Goal: Task Accomplishment & Management: Manage account settings

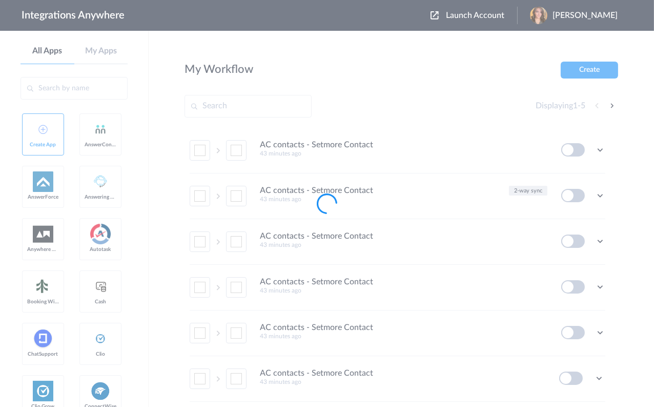
click at [517, 15] on div at bounding box center [327, 203] width 654 height 407
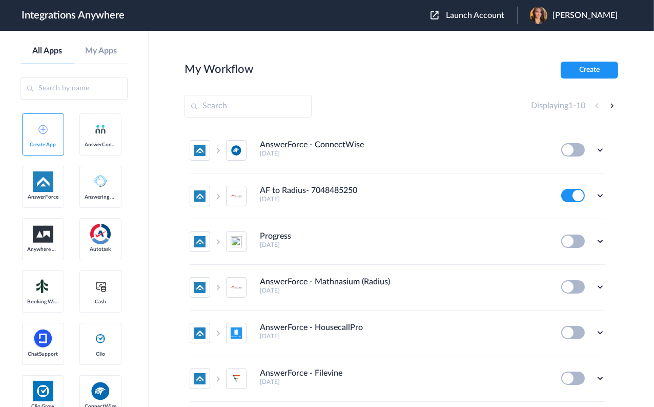
click at [505, 15] on span "Launch Account" at bounding box center [475, 15] width 58 height 8
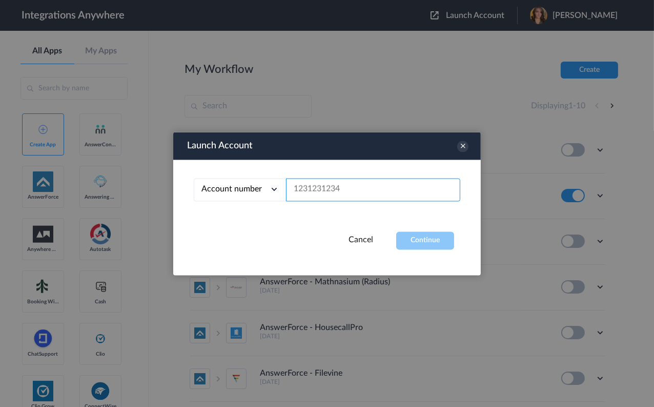
click at [313, 193] on input "text" at bounding box center [373, 189] width 174 height 23
paste input "8669304404"
type input "8669304404"
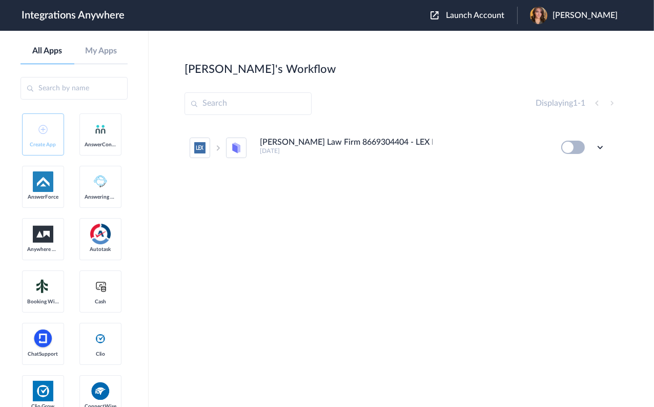
click at [326, 144] on h4 "[PERSON_NAME] Law Firm 8669304404 - LEX Reception to MyCase" at bounding box center [346, 142] width 173 height 10
click at [602, 148] on icon at bounding box center [600, 147] width 10 height 10
click at [578, 187] on link "Task history" at bounding box center [571, 189] width 49 height 7
click at [572, 146] on button at bounding box center [574, 147] width 24 height 13
click at [603, 148] on icon at bounding box center [600, 147] width 10 height 10
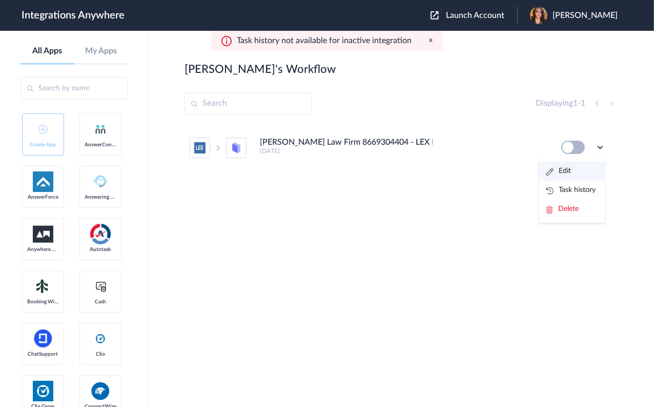
click at [580, 175] on li "Edit" at bounding box center [572, 171] width 67 height 19
click at [599, 149] on icon at bounding box center [600, 147] width 10 height 10
click at [578, 173] on li "Edit" at bounding box center [572, 171] width 67 height 19
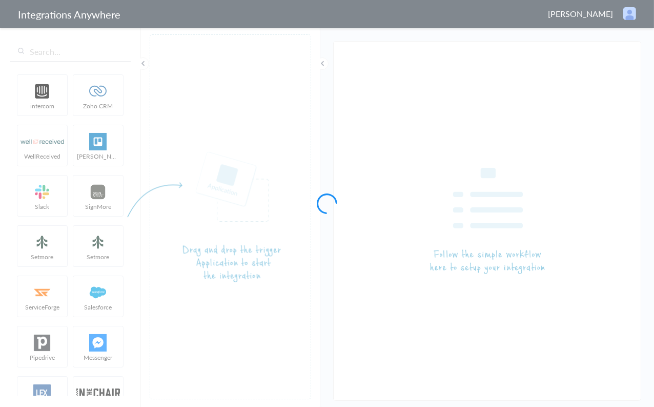
type input "Wichman Law Firm 8669304404 - LEX Reception to MyCase"
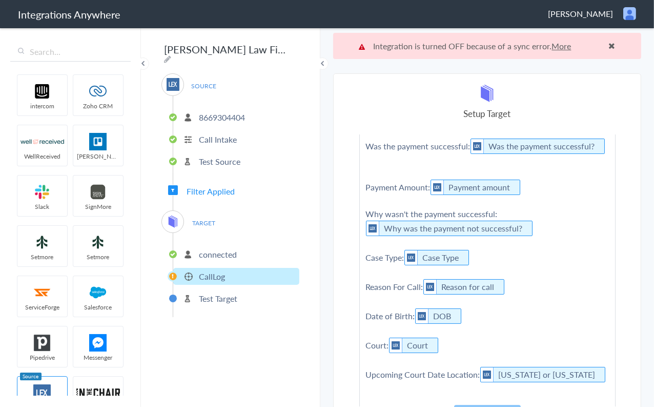
scroll to position [220, 0]
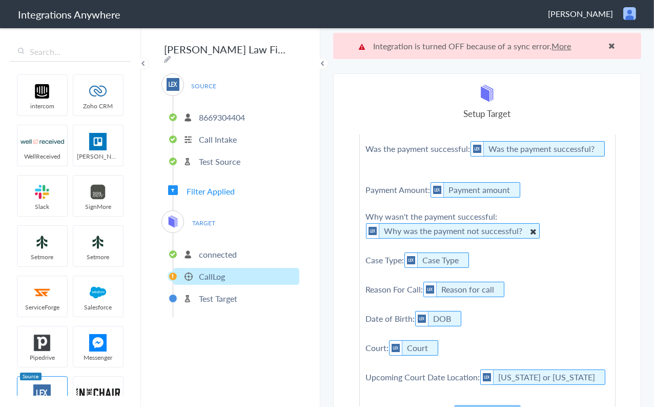
click at [528, 225] on icon at bounding box center [532, 231] width 11 height 13
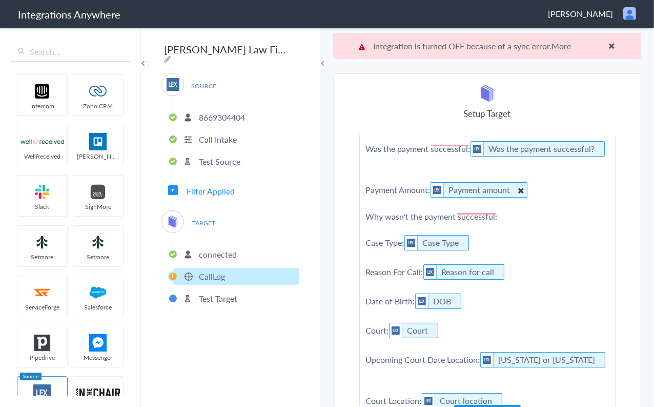
click at [519, 184] on icon "To enrich screen reader interactions, please activate Accessibility in Grammarl…" at bounding box center [520, 190] width 11 height 13
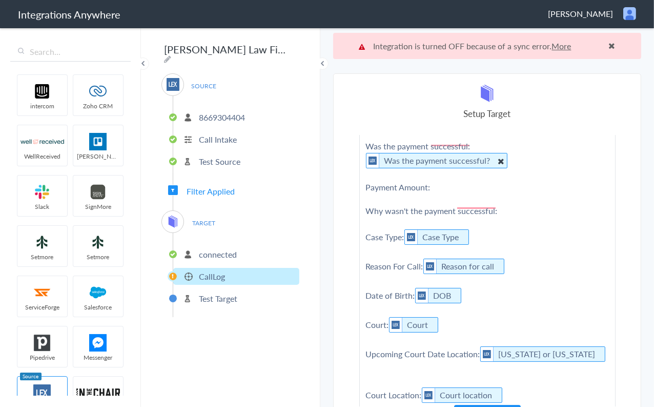
click at [495, 154] on icon "To enrich screen reader interactions, please activate Accessibility in Grammarl…" at bounding box center [500, 160] width 11 height 13
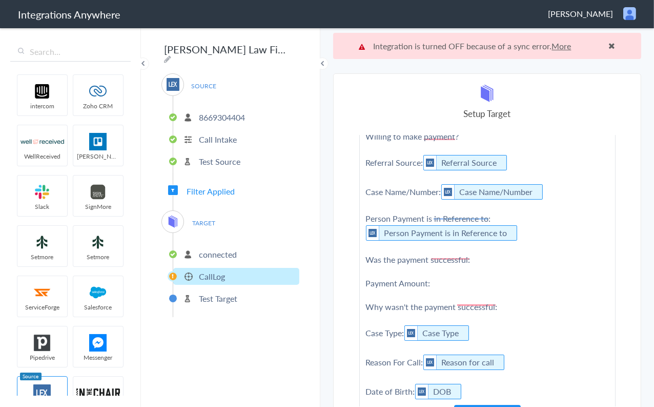
scroll to position [96, 0]
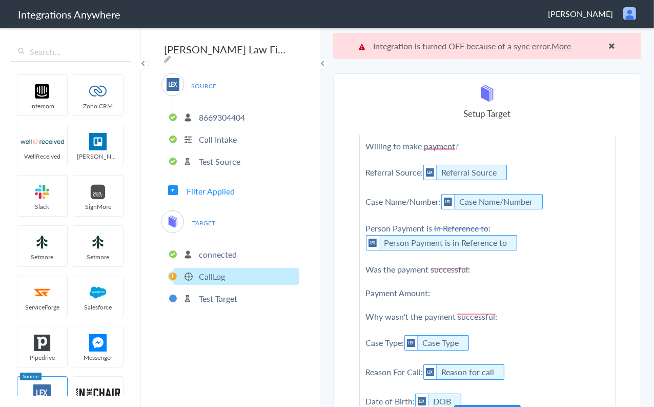
click at [229, 292] on p "Test Target" at bounding box center [218, 298] width 38 height 12
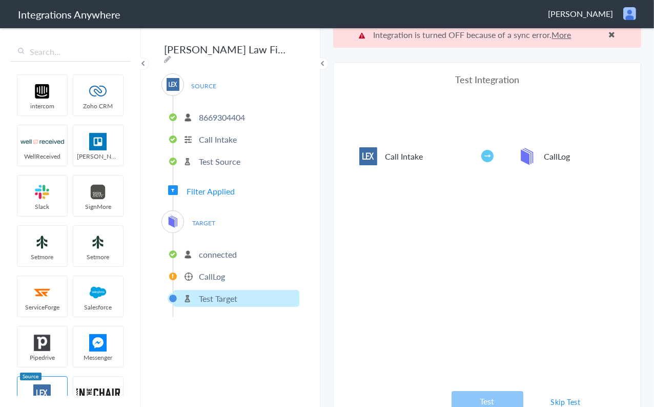
scroll to position [26, 0]
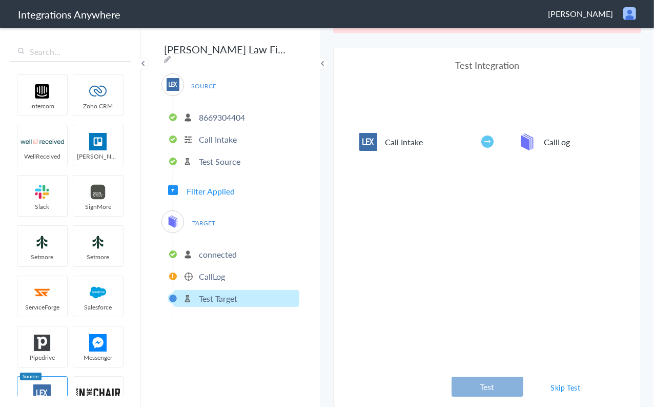
click at [494, 384] on button "Test" at bounding box center [488, 386] width 72 height 20
click at [222, 271] on p "CallLog" at bounding box center [212, 276] width 26 height 12
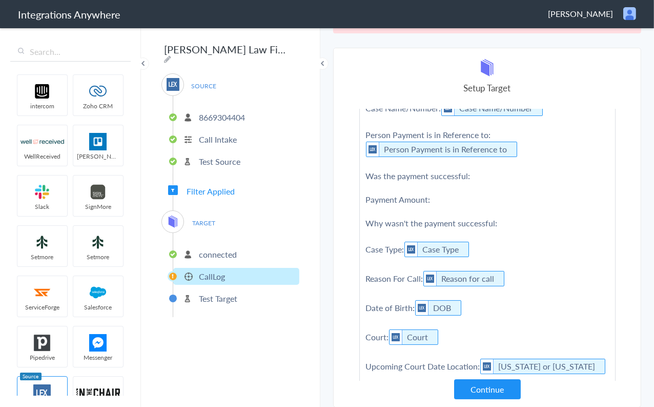
scroll to position [165, 0]
click at [480, 390] on button "Continue" at bounding box center [487, 389] width 67 height 20
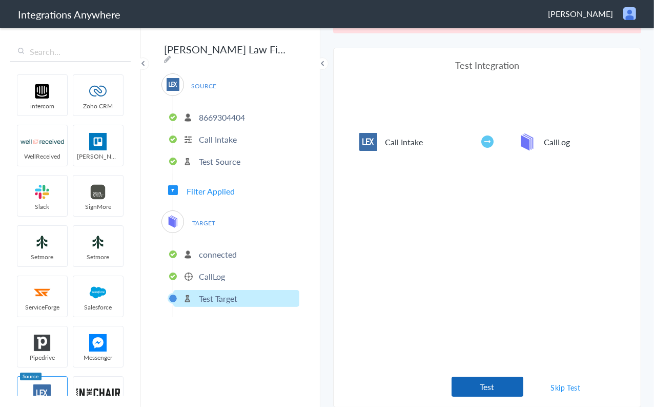
click at [484, 386] on button "Test" at bounding box center [488, 386] width 72 height 20
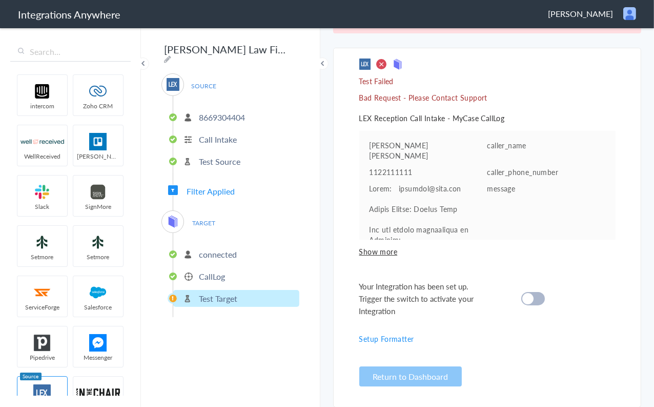
click at [528, 298] on cite at bounding box center [528, 298] width 11 height 11
click at [245, 268] on li "CallLog" at bounding box center [236, 276] width 126 height 17
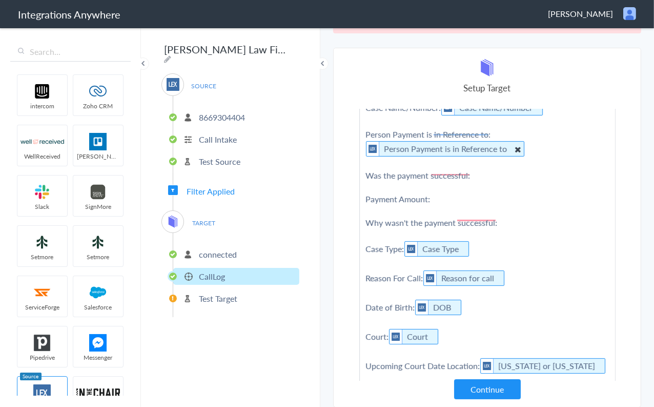
scroll to position [945, 0]
click at [513, 143] on icon "To enrich screen reader interactions, please activate Accessibility in Grammarl…" at bounding box center [517, 149] width 11 height 13
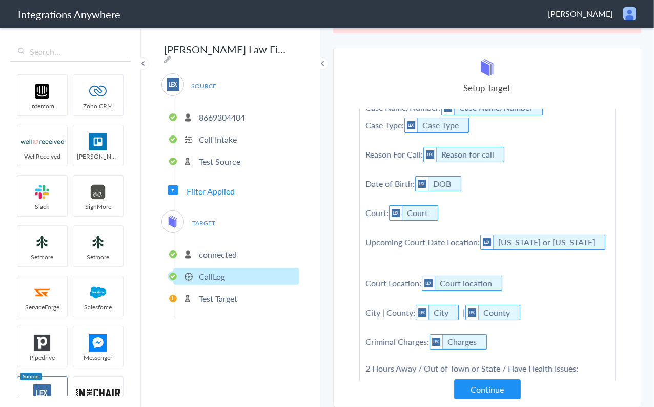
scroll to position [824, 0]
click at [483, 389] on button "Continue" at bounding box center [487, 389] width 67 height 20
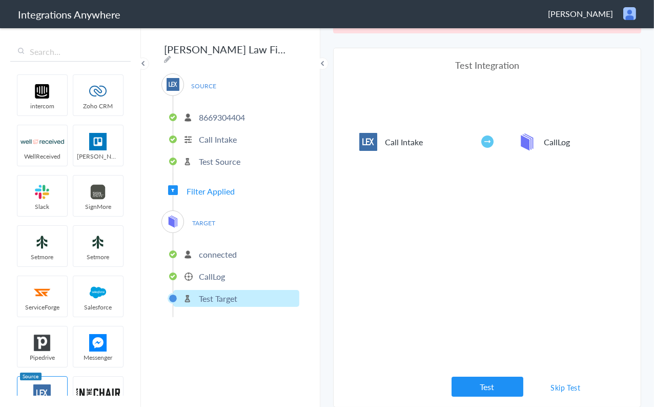
scroll to position [165, 0]
click at [483, 389] on button "Test" at bounding box center [488, 386] width 72 height 20
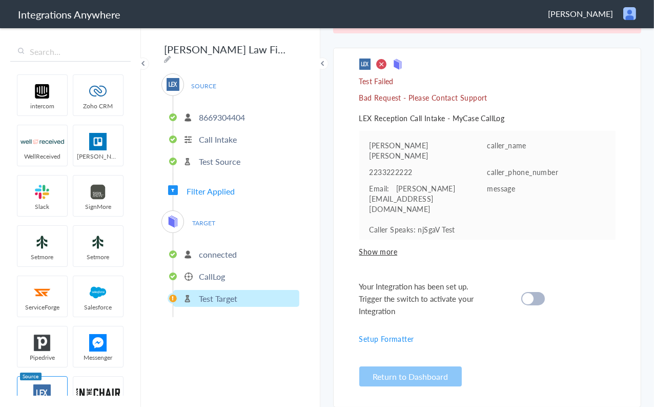
click at [230, 270] on li "CallLog" at bounding box center [236, 276] width 126 height 17
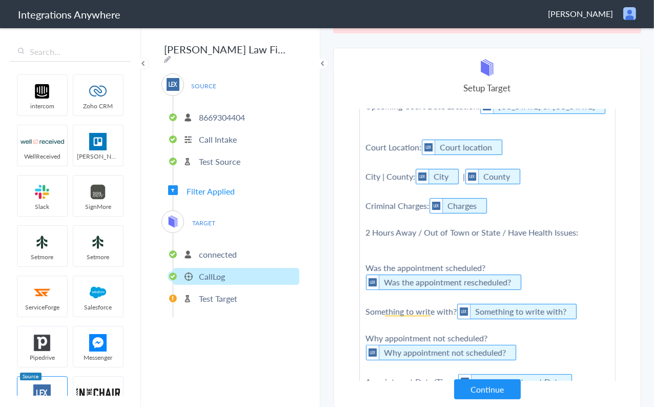
scroll to position [0, 0]
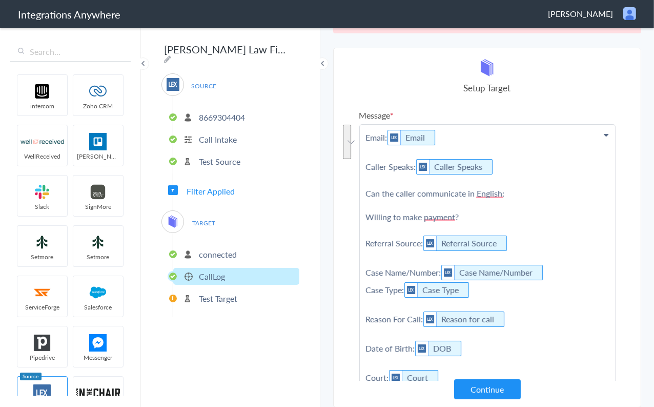
drag, startPoint x: 465, startPoint y: 212, endPoint x: 361, endPoint y: 186, distance: 108.0
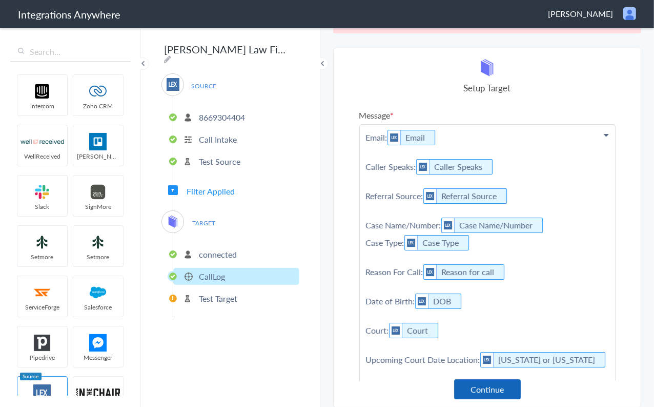
click at [486, 391] on button "Continue" at bounding box center [487, 389] width 67 height 20
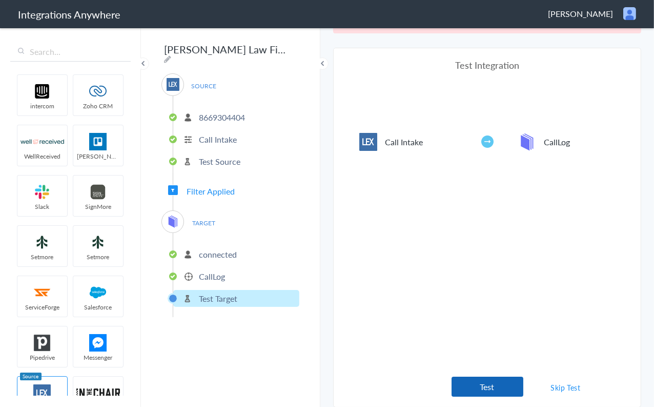
click at [479, 389] on button "Test" at bounding box center [488, 386] width 72 height 20
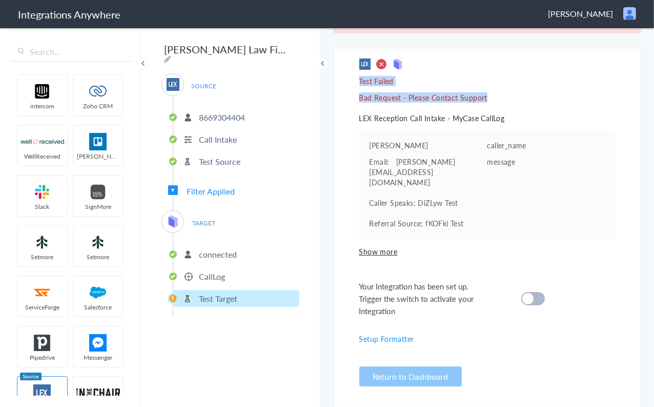
drag, startPoint x: 441, startPoint y: 95, endPoint x: 356, endPoint y: 78, distance: 86.8
click at [360, 78] on div "Test Failed Bad Request - Please Contact Support LEX Reception Call Intake - My…" at bounding box center [488, 227] width 256 height 338
copy div "Test Failed Bad Request - Please Contact Support"
click at [523, 297] on cite at bounding box center [528, 298] width 11 height 11
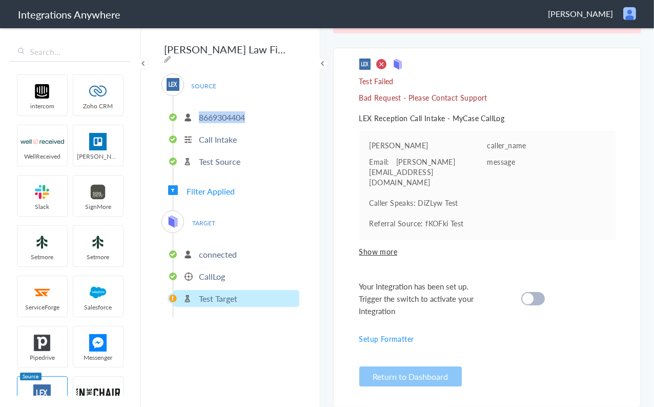
drag, startPoint x: 252, startPoint y: 113, endPoint x: 197, endPoint y: 114, distance: 54.4
click at [197, 114] on li "8669304404" at bounding box center [236, 117] width 126 height 17
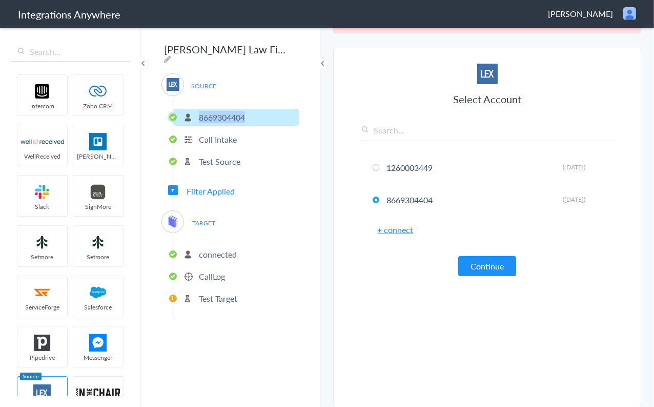
copy p "8669304404"
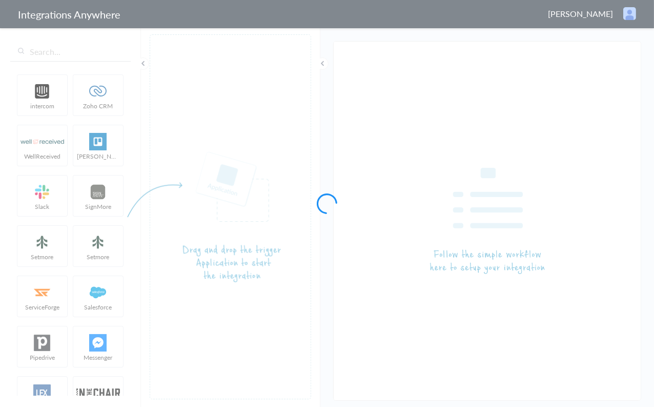
type input "Wichman Law Firm 8669304404 - LEX Reception to MyCase"
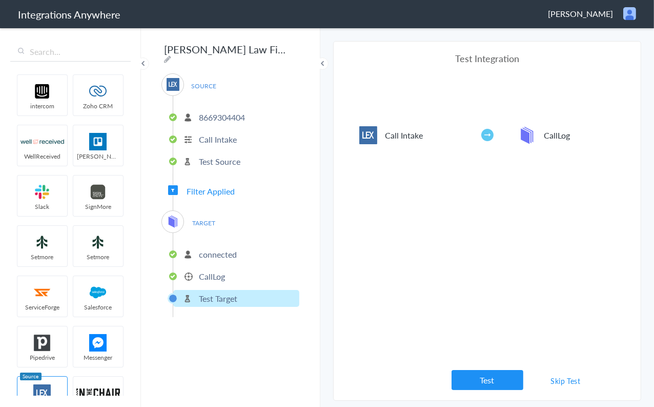
click at [243, 273] on li "CallLog" at bounding box center [236, 276] width 126 height 17
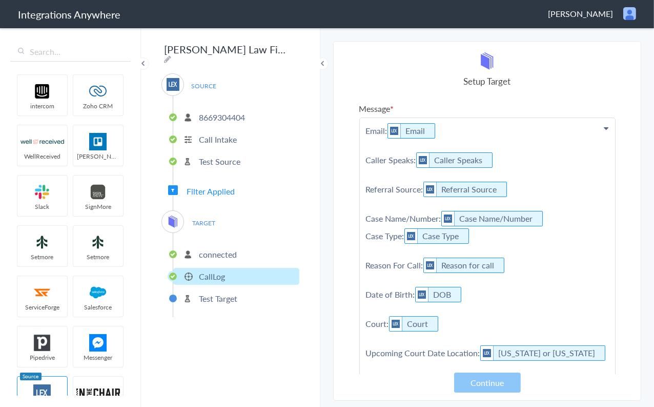
click at [242, 295] on li "Test Target" at bounding box center [236, 298] width 126 height 17
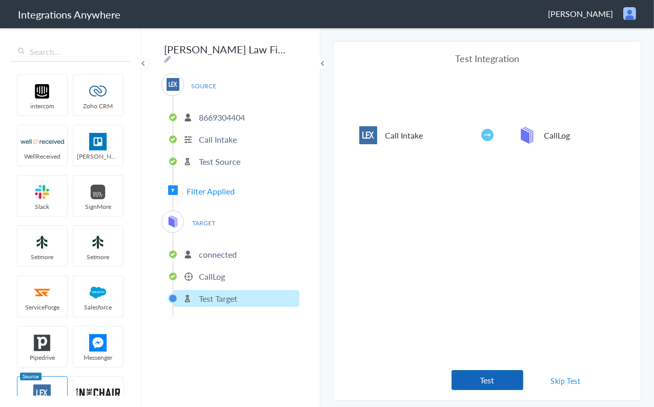
click at [488, 378] on button "Test" at bounding box center [488, 380] width 72 height 20
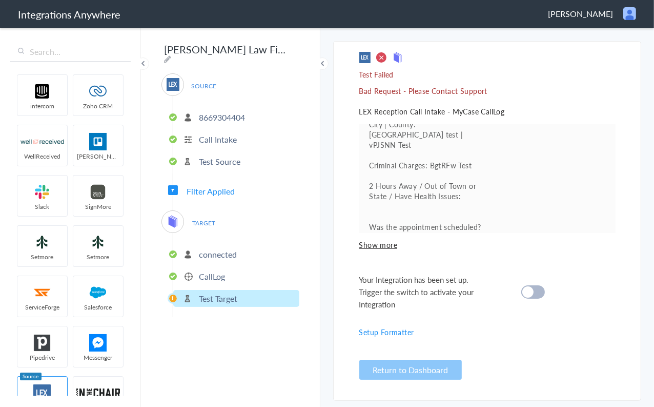
scroll to position [273, 0]
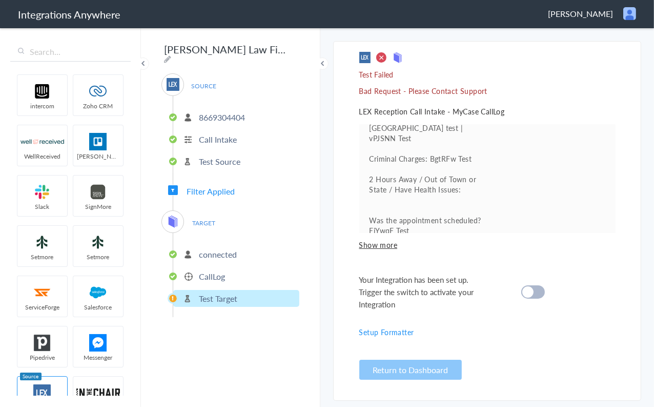
click at [218, 272] on p "CallLog" at bounding box center [212, 276] width 26 height 12
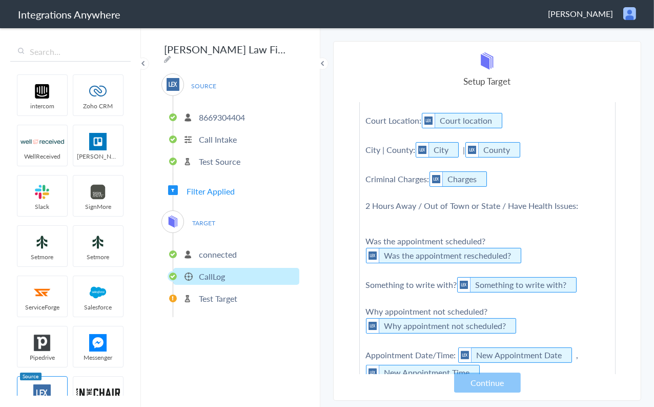
click at [228, 185] on span "Filter Applied" at bounding box center [211, 191] width 48 height 12
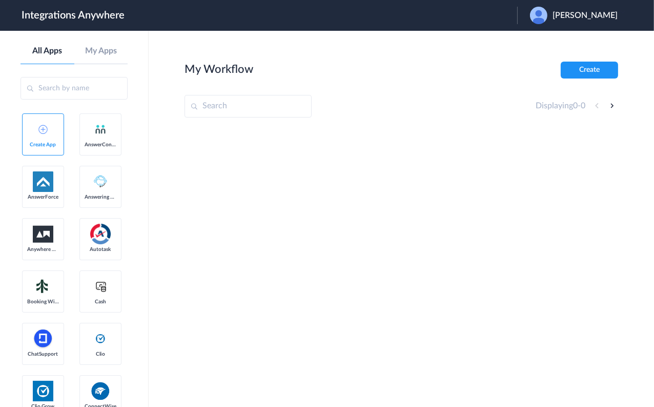
click at [262, 109] on input "text" at bounding box center [248, 106] width 127 height 23
paste input "https://my.distributedsource.com/crm#task/87f96ce1-053f-4638-bd18-d619cd0653db"
click at [269, 106] on input "https://my.distributedsource.com/crm#task/87f96ce1-053f-4638-bd18-d619cd0653db" at bounding box center [248, 106] width 127 height 23
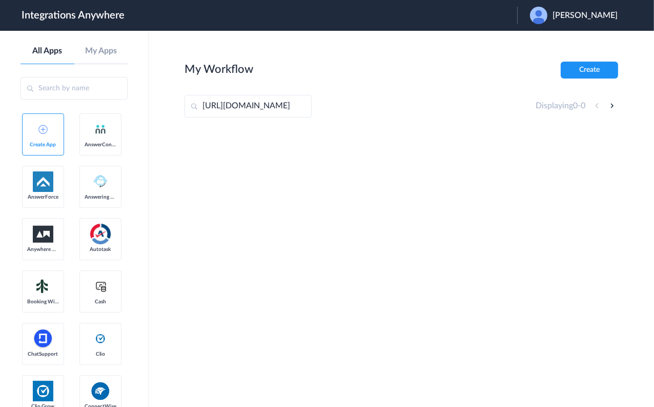
paste input "8669304404"
type input "8669304404"
click at [583, 15] on span "[PERSON_NAME]" at bounding box center [585, 16] width 65 height 10
click at [561, 43] on li "Logout" at bounding box center [572, 41] width 111 height 19
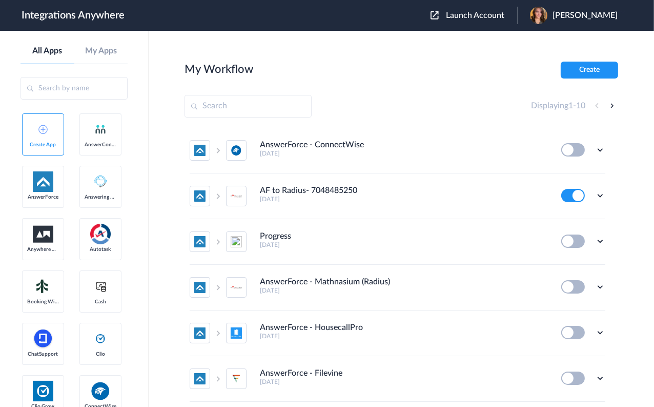
click at [502, 17] on span "Launch Account" at bounding box center [475, 15] width 58 height 8
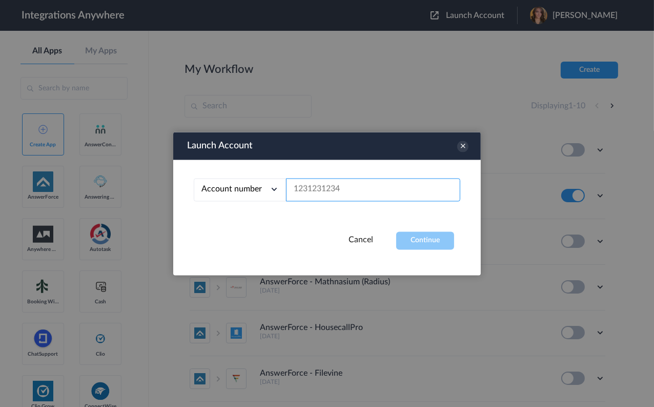
paste input "8669304404"
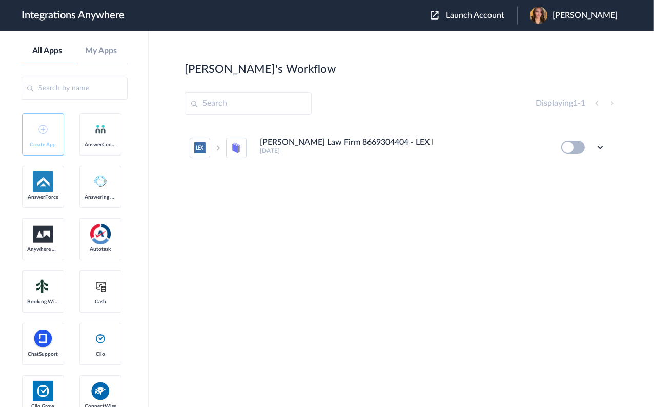
click at [330, 158] on li "Wichman Law Firm 8669304404 - LEX Reception to MyCase 3 years ago Edit Task his…" at bounding box center [398, 147] width 416 height 45
click at [340, 150] on h5 "3 years ago" at bounding box center [404, 150] width 288 height 7
click at [602, 147] on icon at bounding box center [600, 147] width 10 height 10
click at [584, 187] on link "Task history" at bounding box center [571, 189] width 49 height 7
click at [376, 147] on h4 "[PERSON_NAME] Law Firm 8669304404 - LEX Reception to MyCase" at bounding box center [346, 142] width 173 height 10
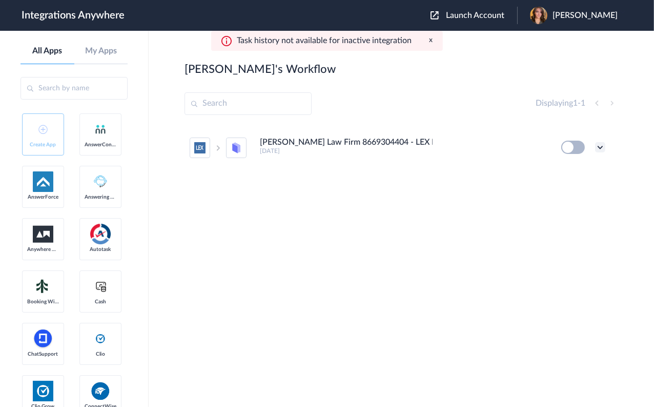
click at [600, 147] on icon at bounding box center [600, 147] width 10 height 10
click at [579, 172] on li "Edit" at bounding box center [572, 171] width 67 height 19
click at [602, 146] on icon at bounding box center [600, 147] width 10 height 10
click at [578, 190] on link "Task history" at bounding box center [571, 189] width 49 height 7
click at [497, 13] on span "Launch Account" at bounding box center [475, 15] width 58 height 8
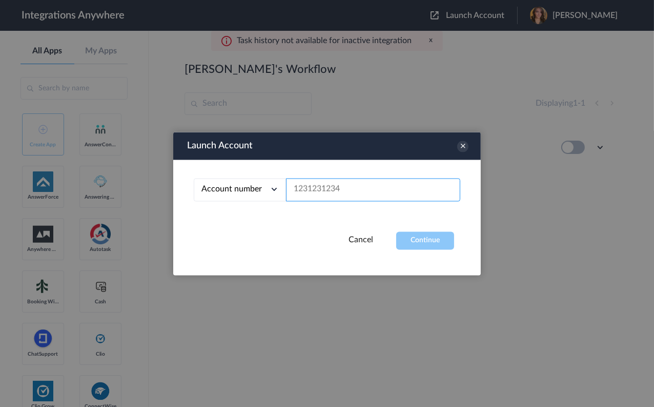
paste input "8669304404"
type input "8669304404"
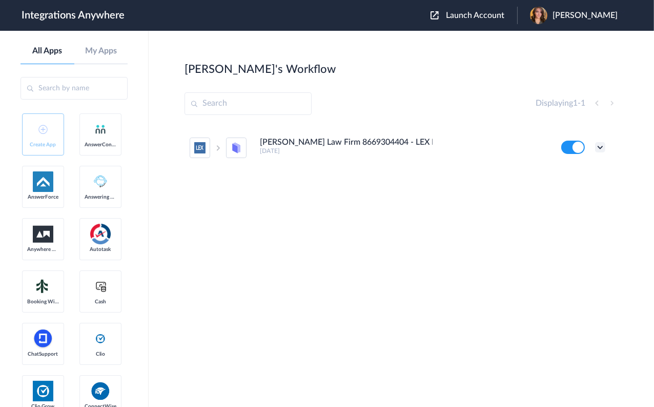
click at [600, 146] on icon at bounding box center [600, 147] width 10 height 10
click at [583, 188] on link "Task history" at bounding box center [571, 189] width 49 height 7
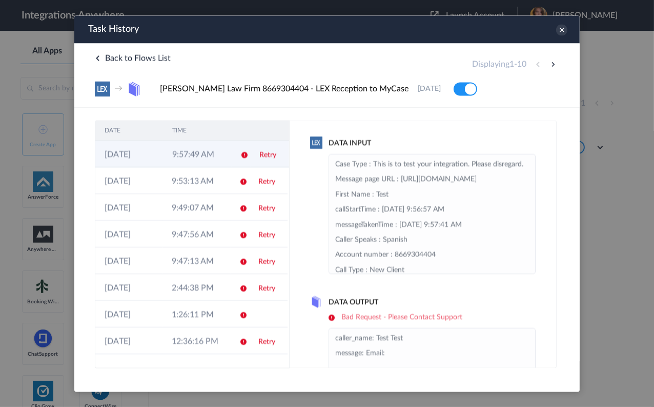
click at [196, 152] on td "9:57:49 AM" at bounding box center [197, 154] width 68 height 27
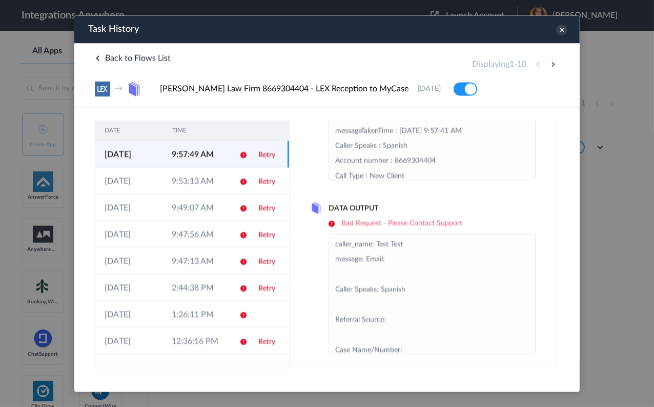
scroll to position [97, 0]
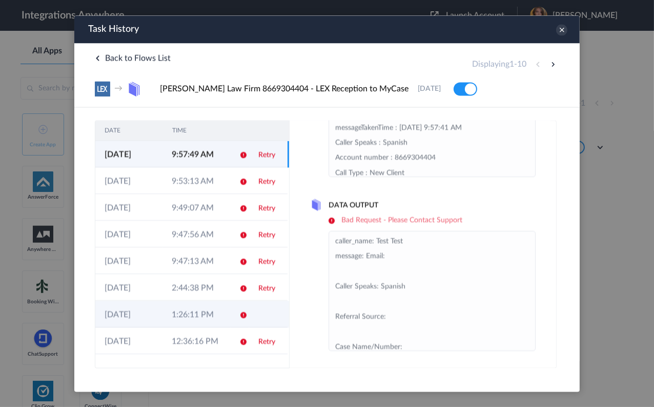
click at [195, 308] on td "1:26:11 PM" at bounding box center [195, 314] width 67 height 27
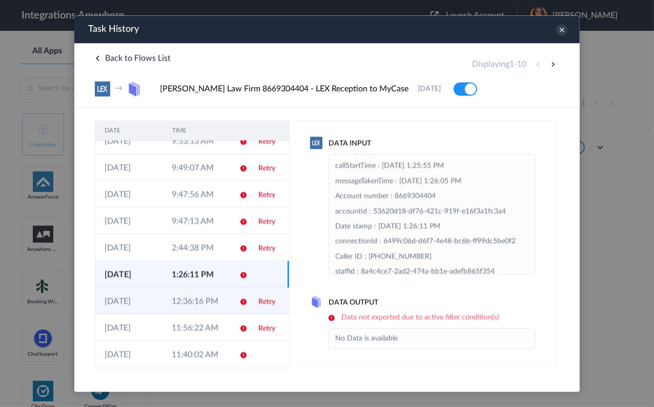
scroll to position [47, 0]
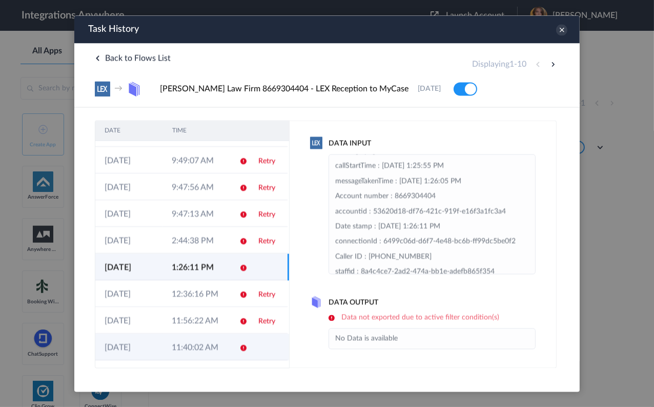
click at [184, 345] on td "11:40:02 AM" at bounding box center [195, 346] width 67 height 27
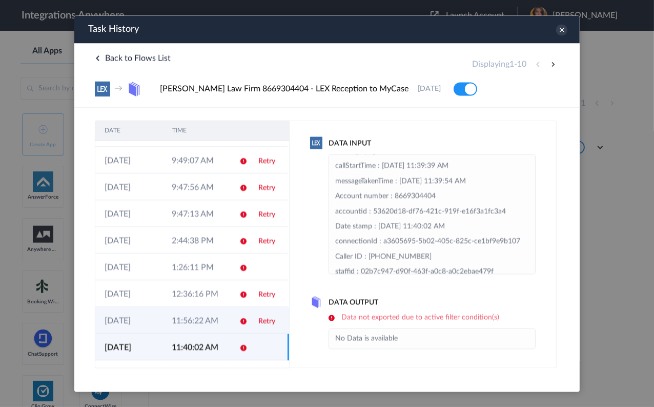
click at [157, 323] on td "30-01-2025" at bounding box center [128, 320] width 67 height 27
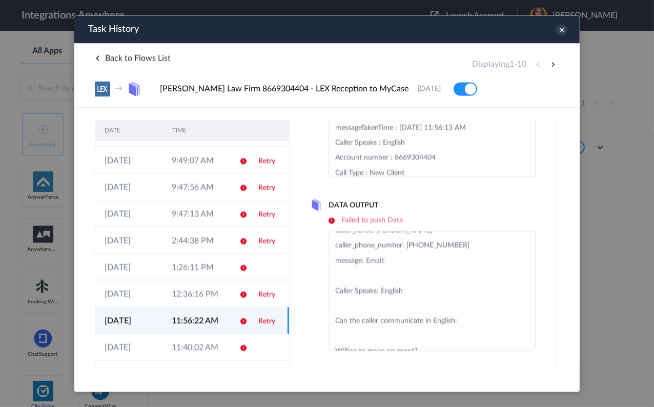
scroll to position [0, 0]
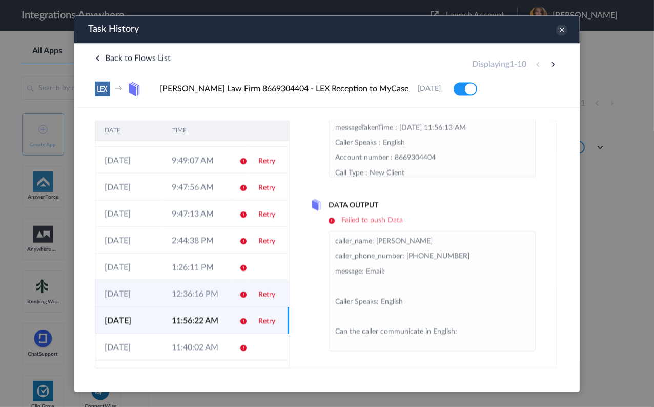
click at [214, 292] on td "12:36:16 PM" at bounding box center [195, 293] width 67 height 27
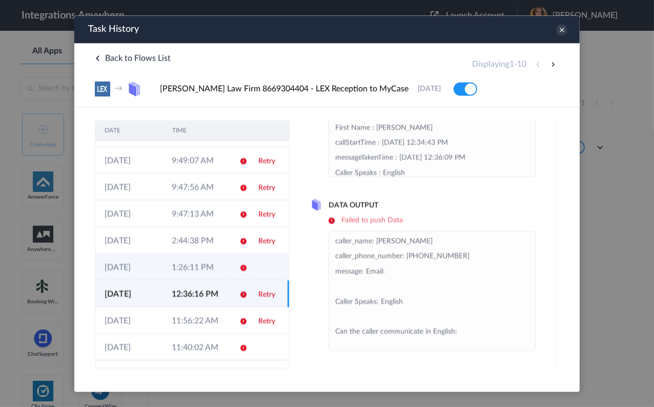
click at [210, 264] on td "1:26:11 PM" at bounding box center [195, 266] width 67 height 27
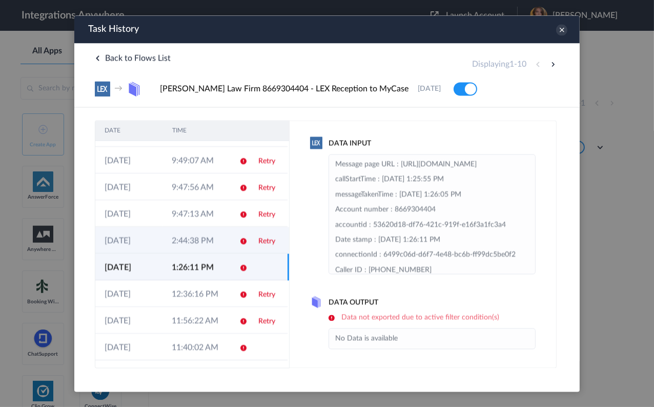
click at [217, 240] on td "2:44:38 PM" at bounding box center [195, 240] width 67 height 27
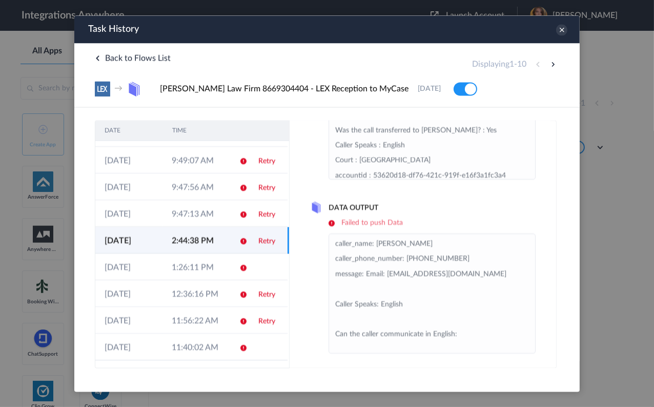
scroll to position [95, 0]
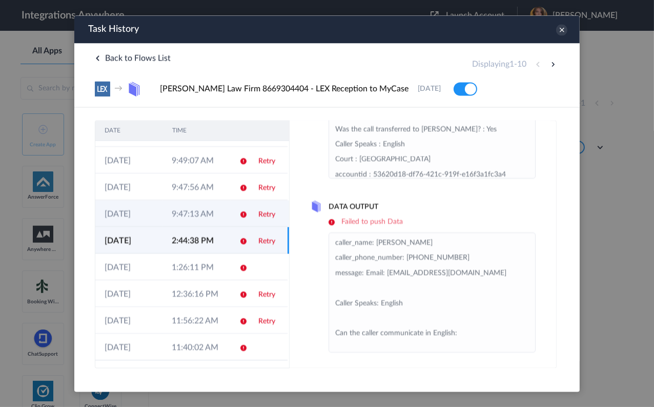
click at [203, 209] on td "9:47:13 AM" at bounding box center [195, 213] width 67 height 27
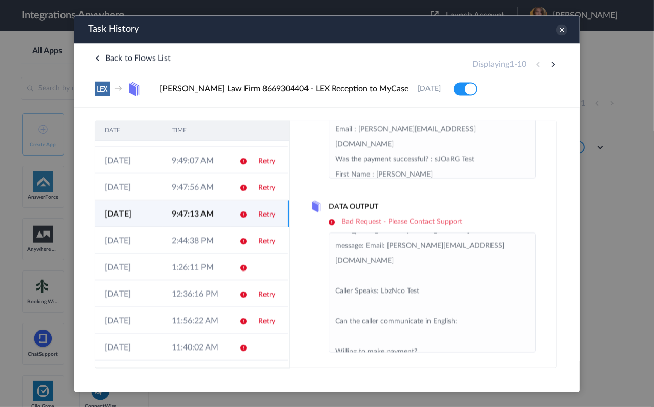
scroll to position [97, 0]
click at [457, 88] on span at bounding box center [465, 88] width 24 height 13
click at [559, 29] on icon at bounding box center [561, 29] width 11 height 11
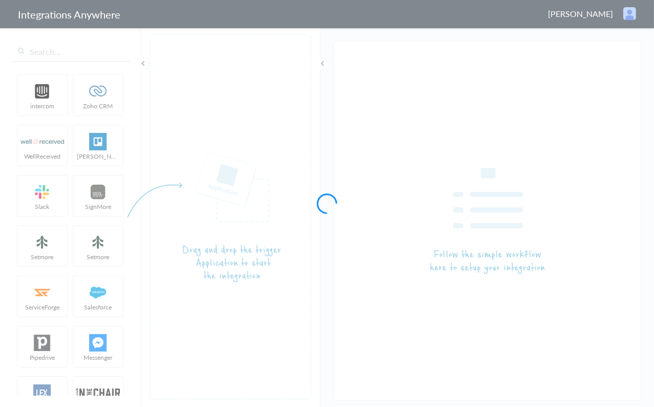
type input "[PERSON_NAME] Law Firm 8669304404 - LEX Reception to MyCase"
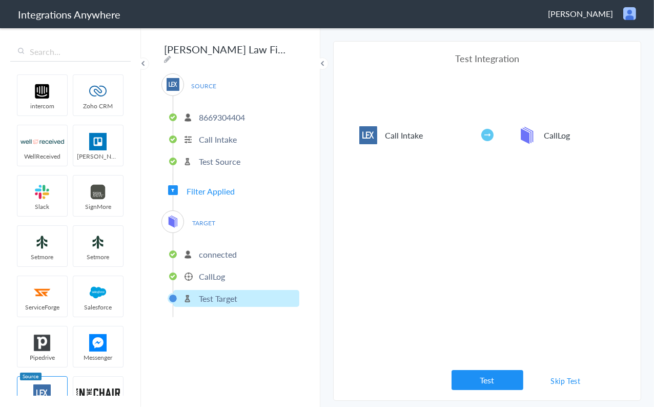
click at [572, 384] on link "Skip Test" at bounding box center [566, 380] width 54 height 18
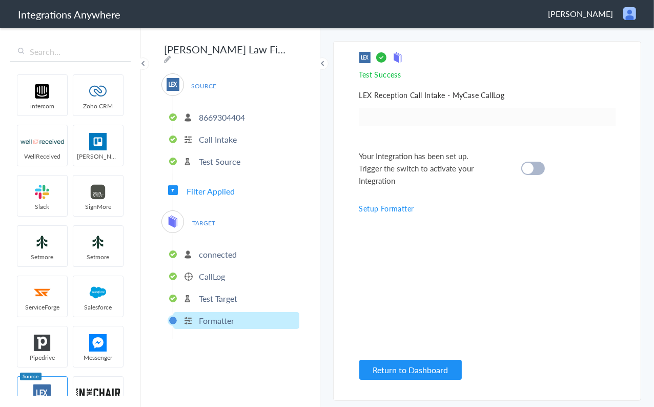
click at [534, 166] on div at bounding box center [534, 168] width 24 height 13
click at [411, 370] on button "Return to Dashboard" at bounding box center [411, 370] width 103 height 20
